Goal: Complete application form: Complete application form

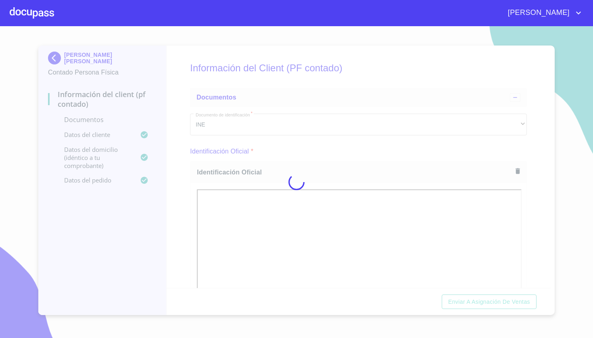
scroll to position [518, 0]
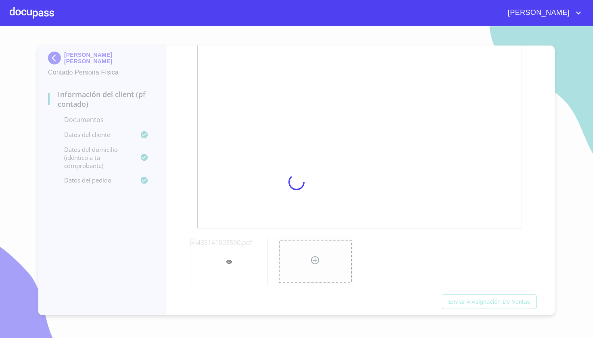
click at [555, 16] on span "[PERSON_NAME]" at bounding box center [537, 12] width 72 height 13
click at [564, 21] on li "Salir" at bounding box center [570, 17] width 26 height 15
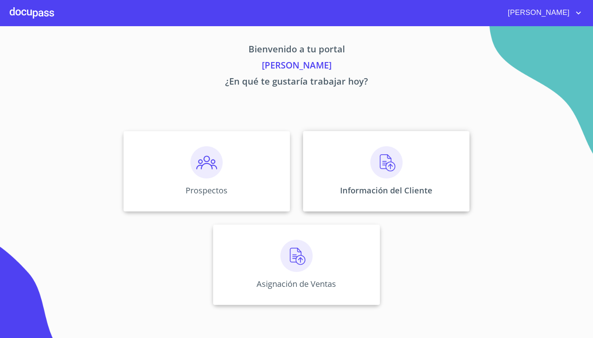
click at [407, 172] on div "Información del Cliente" at bounding box center [386, 171] width 166 height 81
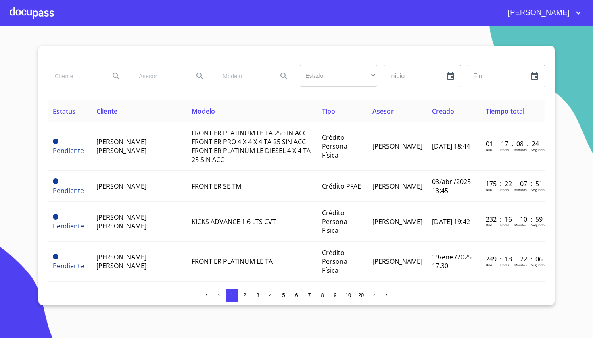
click at [96, 73] on input "search" at bounding box center [75, 76] width 55 height 22
click at [38, 15] on div at bounding box center [32, 13] width 44 height 26
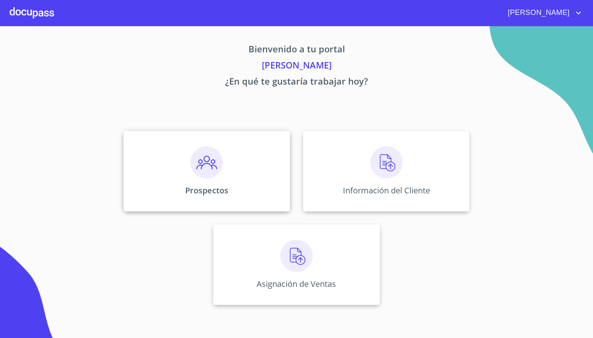
click at [212, 169] on img at bounding box center [206, 162] width 32 height 32
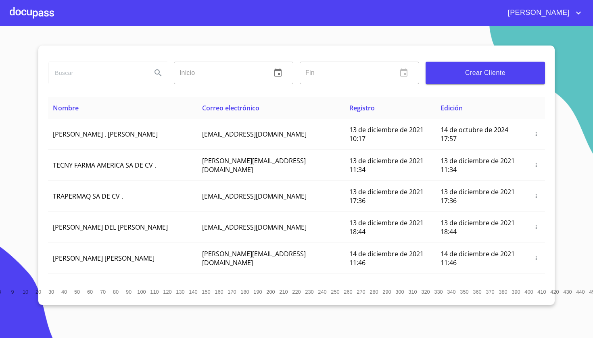
click at [120, 76] on input "search" at bounding box center [96, 73] width 97 height 22
type input "[PERSON_NAME]"
click at [159, 70] on icon "Search" at bounding box center [158, 73] width 10 height 10
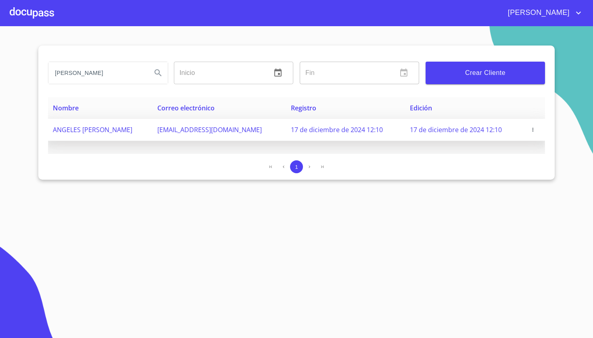
click at [532, 130] on icon "button" at bounding box center [533, 130] width 6 height 6
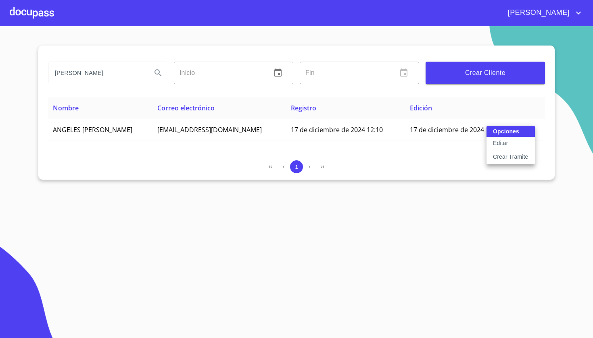
click at [520, 155] on p "Crear Tramite" at bounding box center [510, 157] width 35 height 8
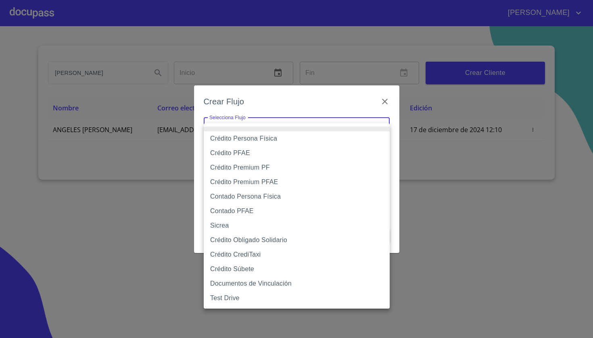
click at [328, 125] on body "[PERSON_NAME] ángeles [PERSON_NAME] Inicio ​ Fin ​ Crear Cliente Nombre Correo …" at bounding box center [296, 169] width 593 height 338
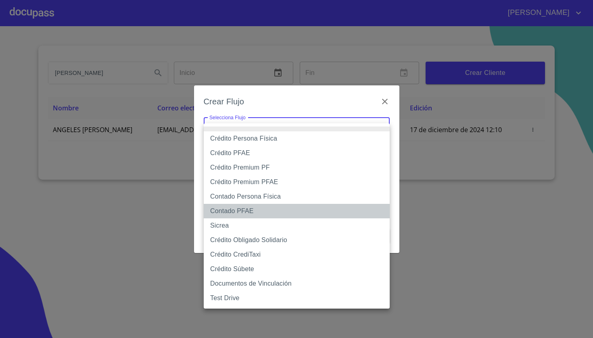
click at [260, 210] on li "Contado PFAE" at bounding box center [297, 211] width 186 height 15
type input "61b132db9b8c202ad59e0ea1"
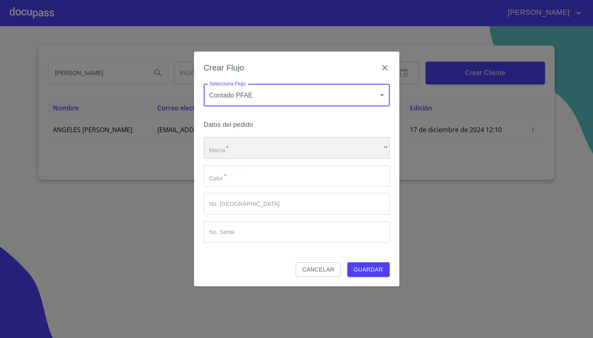
click at [249, 150] on div "​" at bounding box center [297, 148] width 186 height 22
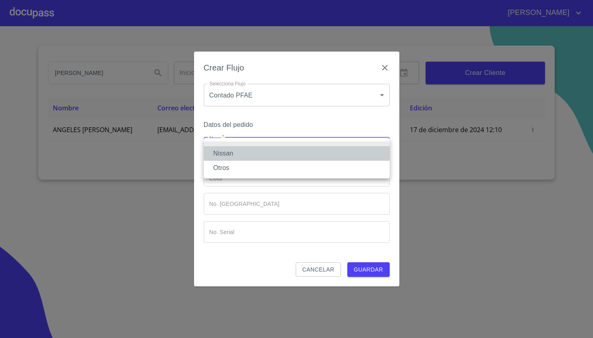
click at [242, 155] on li "Nissan" at bounding box center [297, 153] width 186 height 15
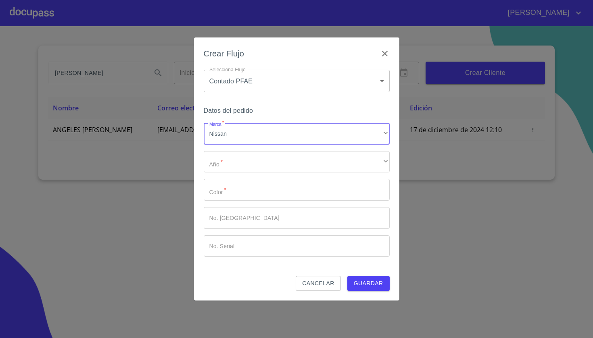
click at [238, 175] on div "Marca   * Nissan ​ Año   * ​ ​ Color   * ​ No. Pedido ​ No. Serial ​" at bounding box center [297, 190] width 186 height 134
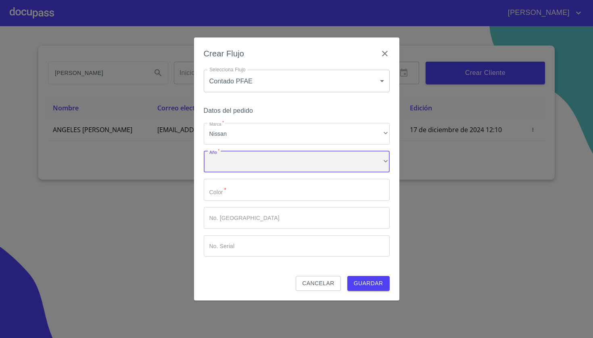
click at [238, 168] on div "​" at bounding box center [297, 162] width 186 height 22
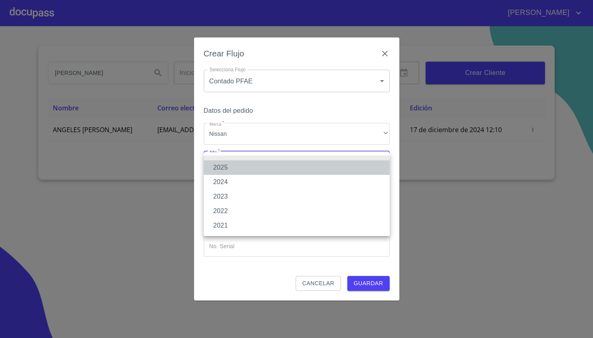
click at [232, 167] on li "2025" at bounding box center [297, 167] width 186 height 15
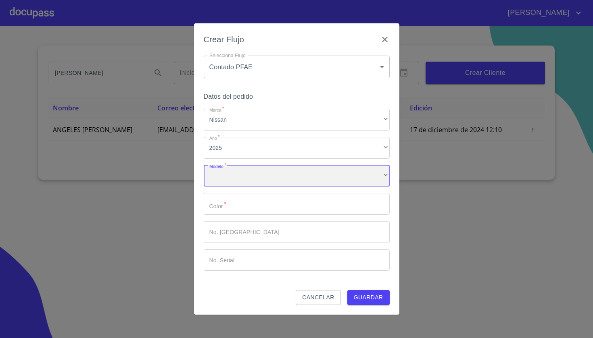
click at [232, 176] on div "​" at bounding box center [297, 176] width 186 height 22
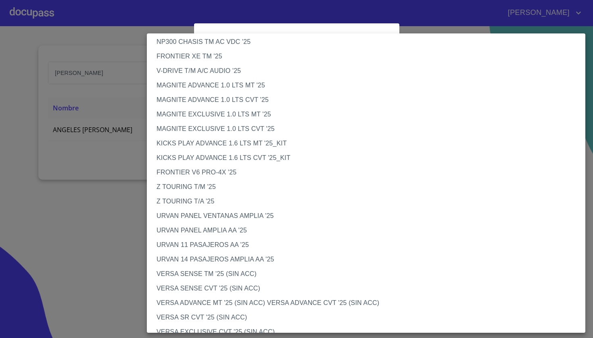
scroll to position [81, 0]
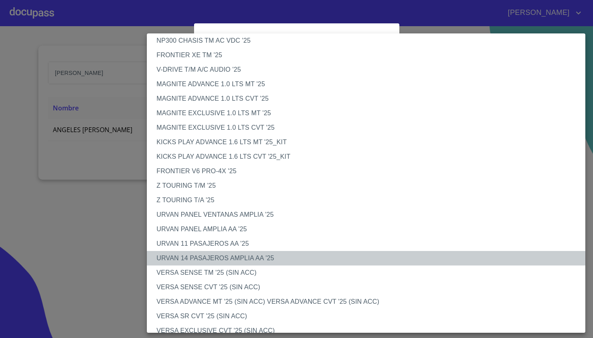
click at [239, 255] on li "URVAN 14 PASAJEROS AMPLIA AA '25" at bounding box center [366, 258] width 438 height 15
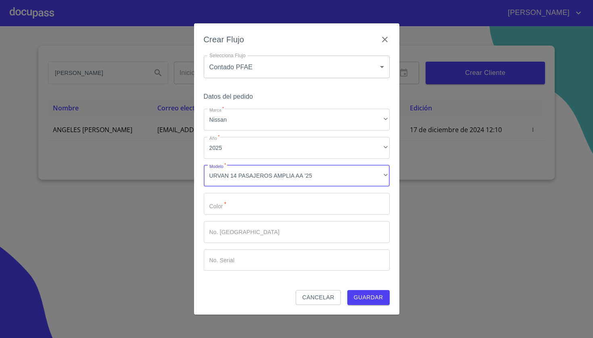
click at [275, 192] on div "Marca   * Nissan ​ Año   * 2025 ​ Modelo   * URVAN 14 PASAJEROS AMPLIA AA '25 ​…" at bounding box center [297, 190] width 186 height 162
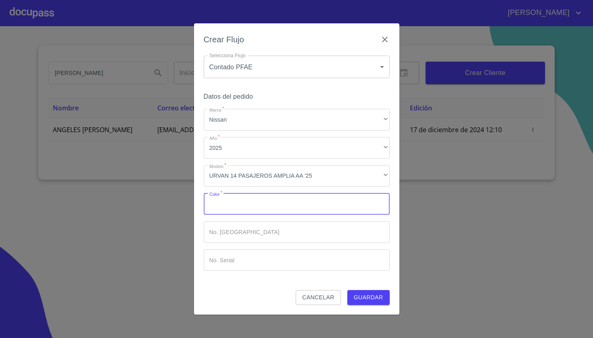
click at [275, 197] on input "Marca   *" at bounding box center [297, 204] width 186 height 22
type input "b"
type input "BLANCA"
click at [375, 299] on span "Guardar" at bounding box center [367, 298] width 29 height 10
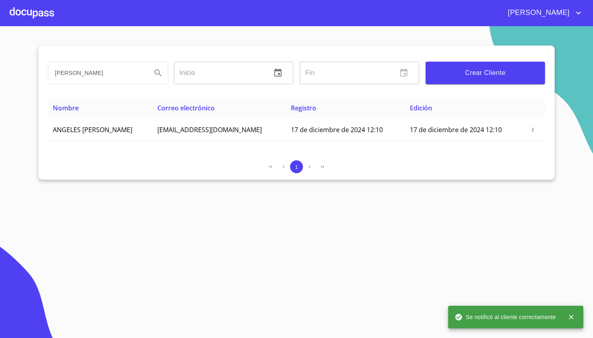
click at [41, 10] on div at bounding box center [32, 13] width 44 height 26
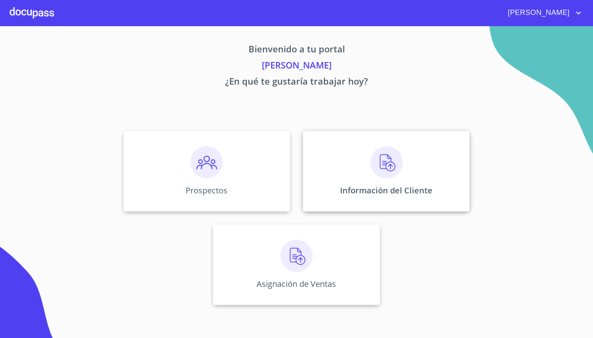
click at [371, 154] on img at bounding box center [386, 162] width 32 height 32
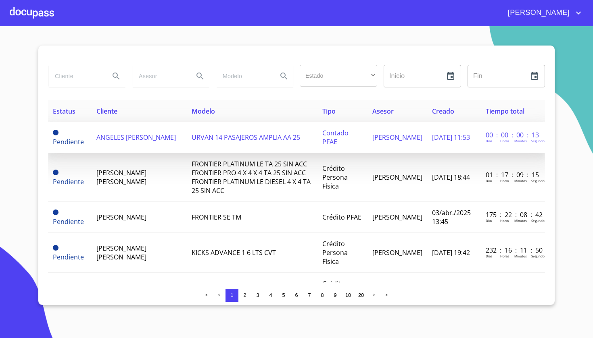
click at [297, 127] on td "URVAN 14 PASAJEROS AMPLIA AA 25" at bounding box center [252, 137] width 131 height 31
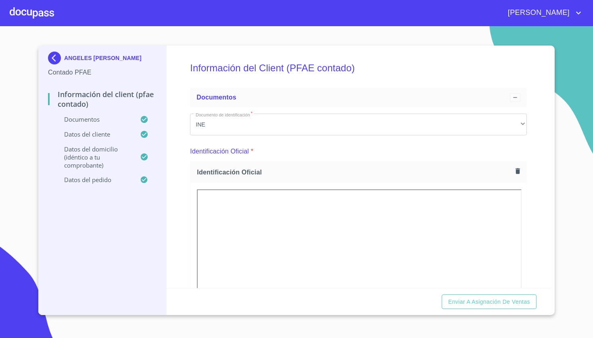
click at [529, 173] on div "Información del Client (PFAE contado) Documentos Documento de identificación   …" at bounding box center [358, 167] width 384 height 243
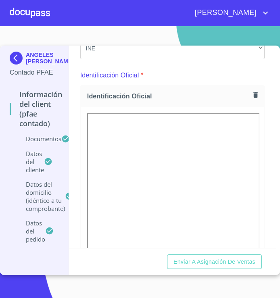
scroll to position [76, 0]
click at [254, 94] on icon "button" at bounding box center [255, 95] width 4 height 6
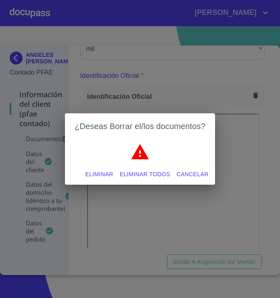
click at [104, 175] on span "Eliminar" at bounding box center [99, 174] width 28 height 10
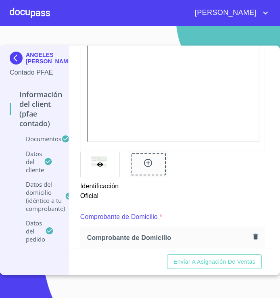
scroll to position [265, 0]
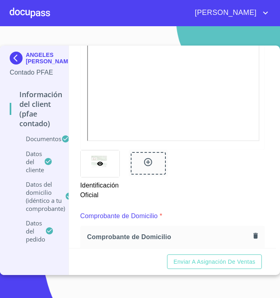
click at [152, 164] on icon at bounding box center [148, 162] width 10 height 10
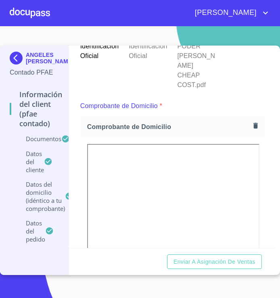
scroll to position [0, 0]
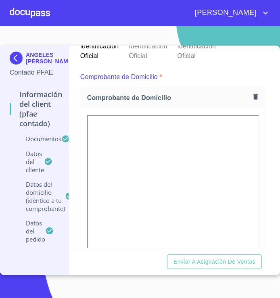
click at [245, 74] on div "Comprobante de Domicilio *" at bounding box center [172, 76] width 185 height 19
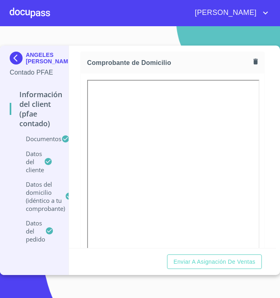
scroll to position [434, 0]
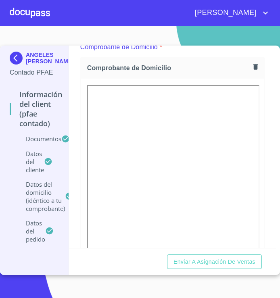
click at [258, 65] on icon "button" at bounding box center [256, 67] width 8 height 8
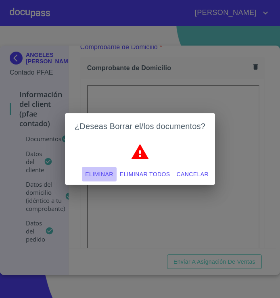
click at [92, 173] on span "Eliminar" at bounding box center [99, 174] width 28 height 10
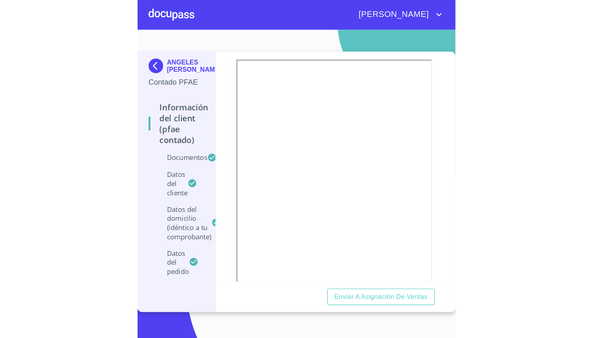
scroll to position [807, 0]
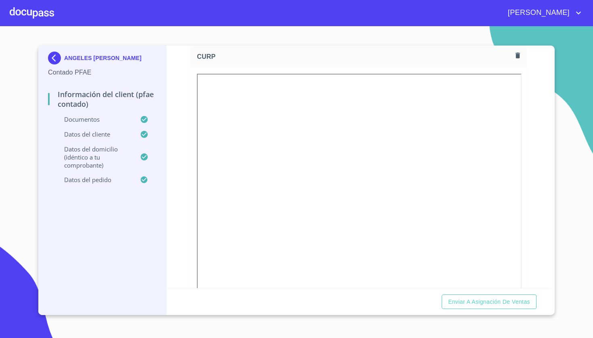
click at [519, 52] on icon "button" at bounding box center [518, 56] width 8 height 8
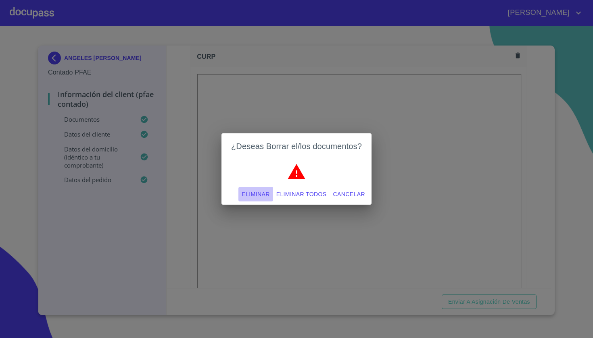
click at [258, 193] on span "Eliminar" at bounding box center [255, 194] width 28 height 10
